Goal: Task Accomplishment & Management: Manage account settings

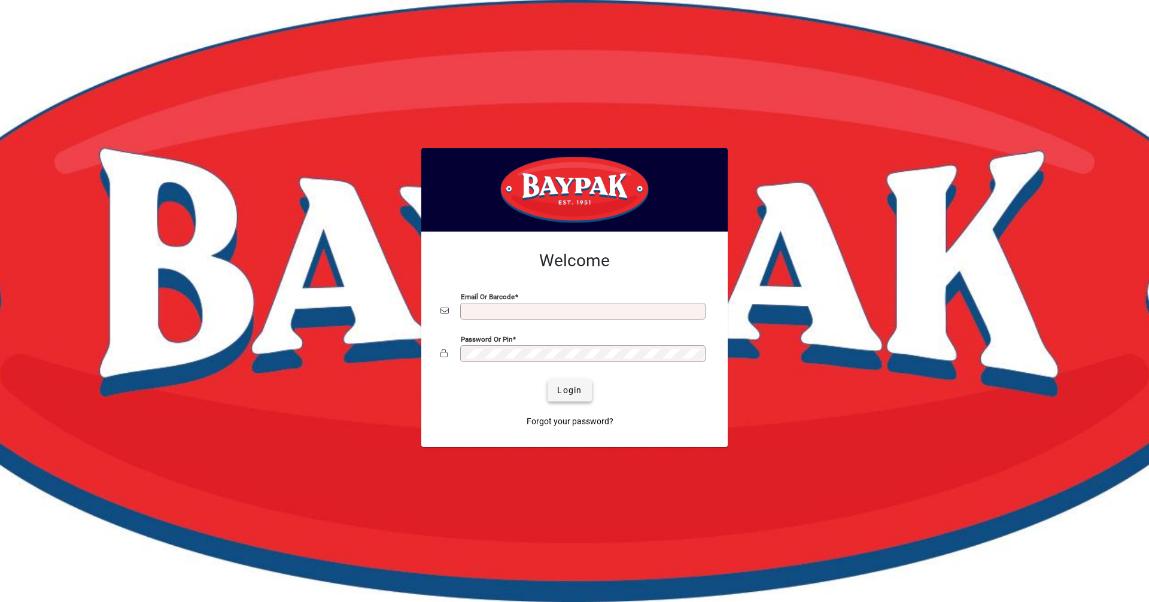
type input "**********"
click at [578, 393] on span "Login" at bounding box center [569, 390] width 25 height 13
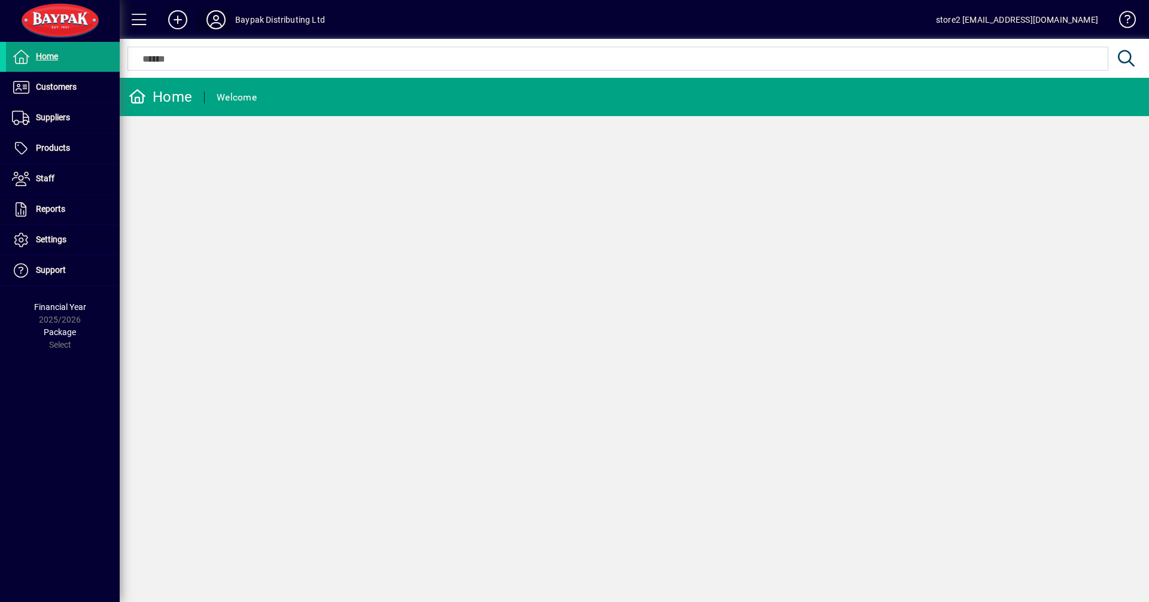
click at [213, 18] on icon at bounding box center [216, 19] width 24 height 19
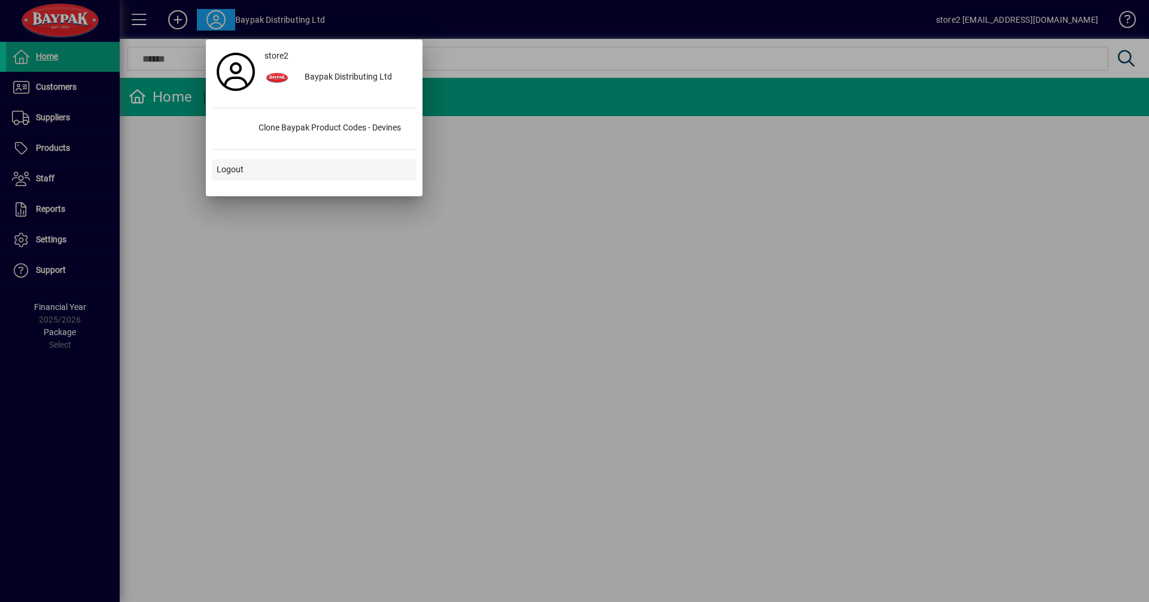
click at [225, 158] on span at bounding box center [314, 170] width 205 height 29
